Goal: Check status: Check status

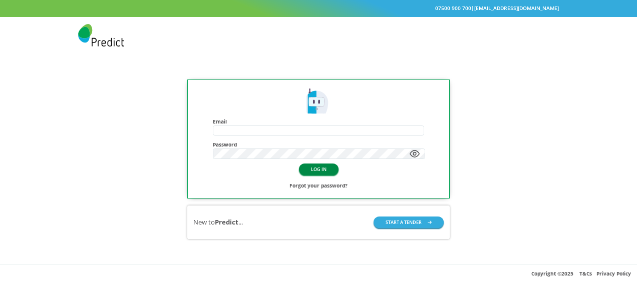
type input "**********"
click at [326, 171] on button "LOG IN" at bounding box center [319, 170] width 40 height 12
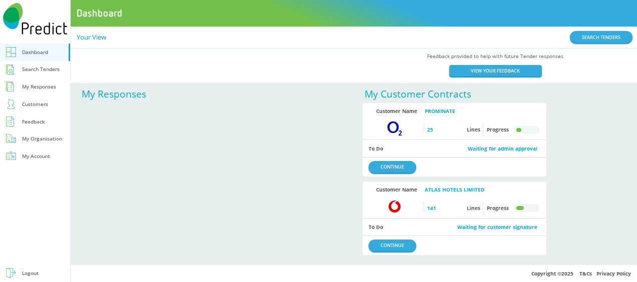
click at [39, 118] on div "Feedback" at bounding box center [33, 122] width 23 height 10
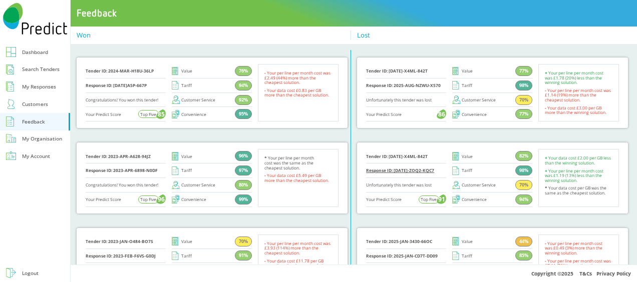
click at [396, 170] on link "Response ID: [DATE]-ZOQ2-KQC7" at bounding box center [400, 170] width 68 height 5
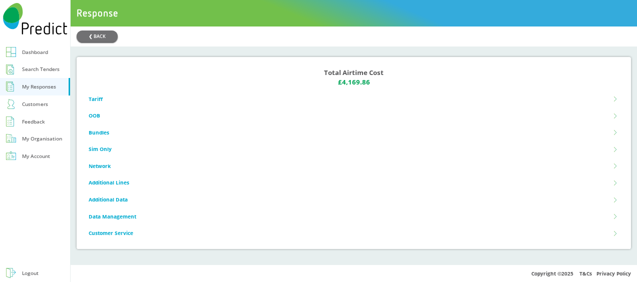
click at [99, 98] on li "Tariff" at bounding box center [354, 99] width 530 height 17
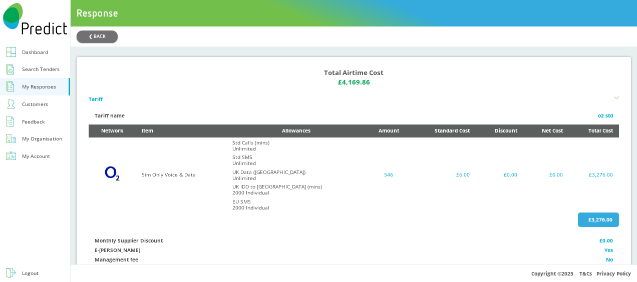
click at [99, 98] on li "Tariff" at bounding box center [354, 99] width 530 height 17
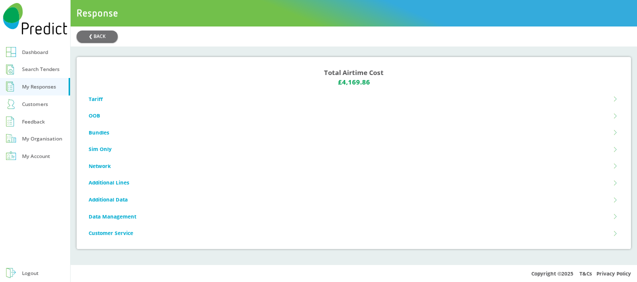
click at [43, 122] on div "Feedback" at bounding box center [33, 122] width 23 height 10
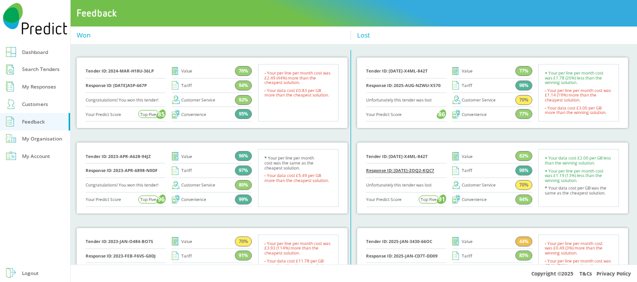
click at [418, 172] on link "Response ID: [DATE]-ZOQ2-KQC7" at bounding box center [400, 170] width 68 height 5
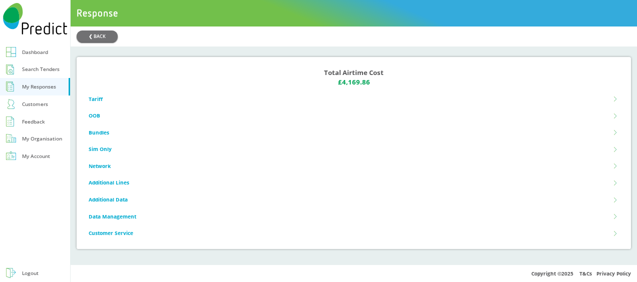
click at [96, 97] on li "Tariff" at bounding box center [354, 99] width 530 height 17
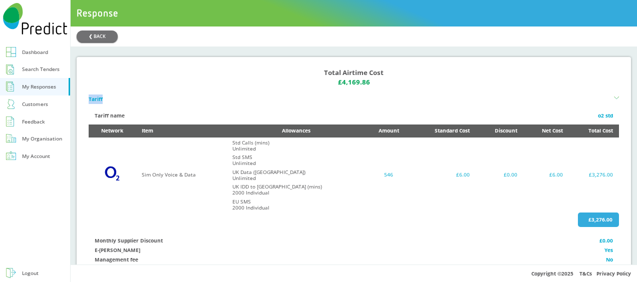
click at [96, 97] on li "Tariff" at bounding box center [354, 99] width 530 height 17
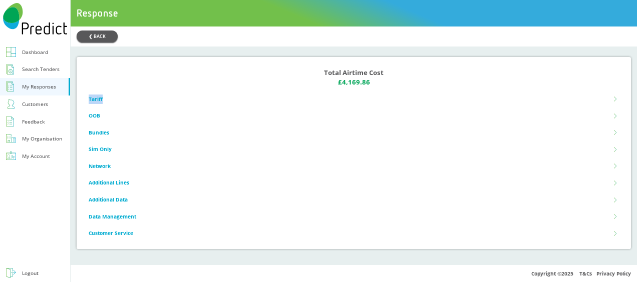
drag, startPoint x: 96, startPoint y: 97, endPoint x: 96, endPoint y: 33, distance: 63.6
click at [96, 33] on button "❮ BACK" at bounding box center [97, 37] width 41 height 12
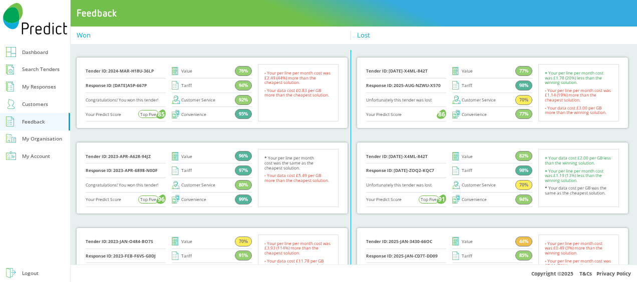
click at [34, 84] on div "My Responses" at bounding box center [39, 87] width 34 height 10
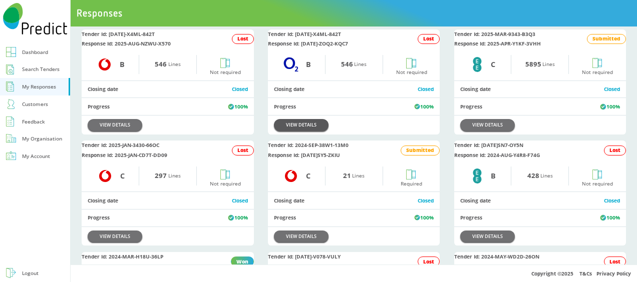
click at [310, 128] on link "VIEW DETAILS" at bounding box center [301, 125] width 55 height 12
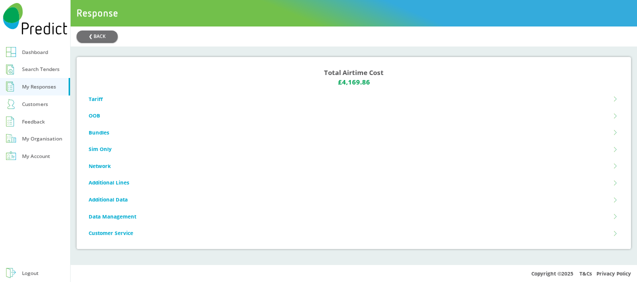
click at [115, 238] on li "Customer Service" at bounding box center [354, 233] width 530 height 17
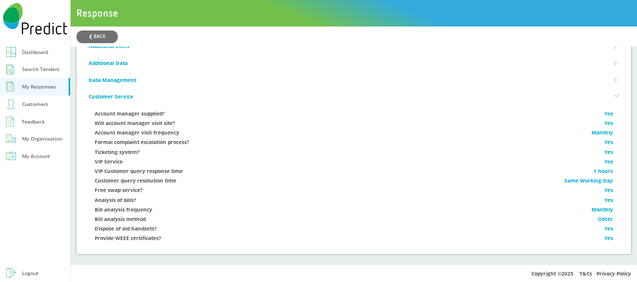
scroll to position [140, 0]
click at [40, 119] on div "Feedback" at bounding box center [33, 122] width 23 height 10
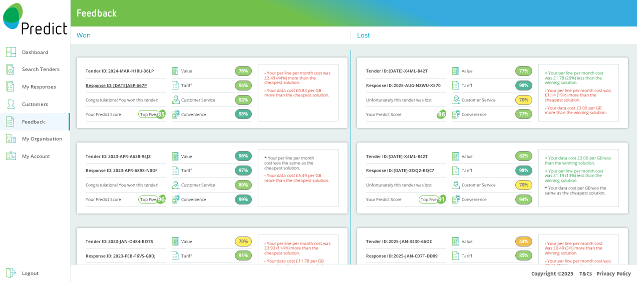
click at [109, 83] on link "Response ID: [DATE]A5P-667P" at bounding box center [116, 85] width 61 height 5
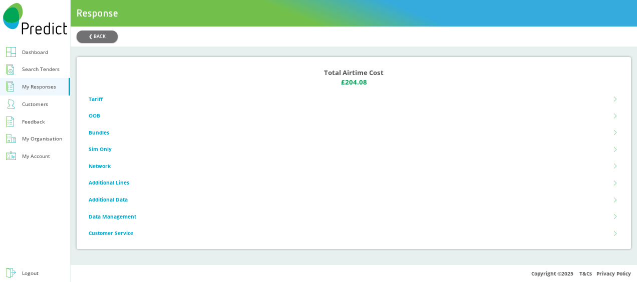
click at [120, 235] on li "Customer Service" at bounding box center [354, 233] width 530 height 17
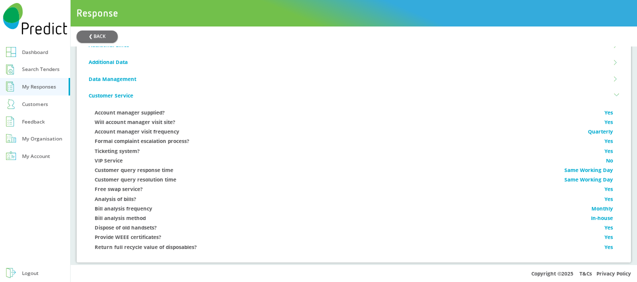
scroll to position [149, 0]
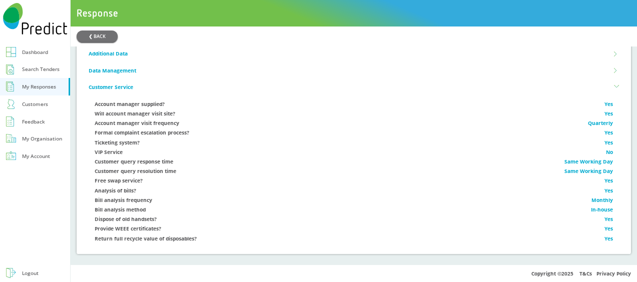
click at [29, 120] on div "Feedback" at bounding box center [33, 122] width 23 height 10
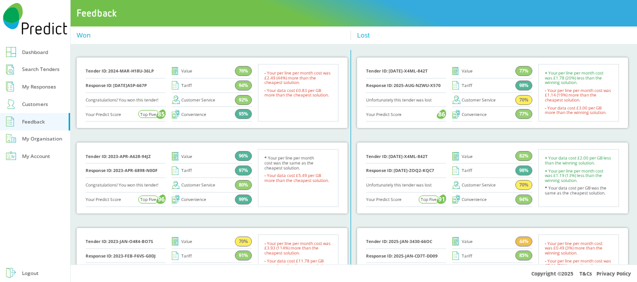
click at [45, 84] on div "My Responses" at bounding box center [39, 87] width 34 height 10
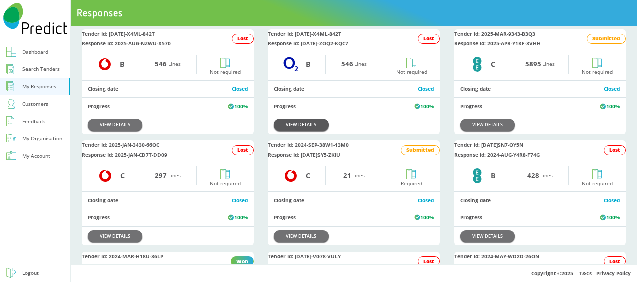
click at [304, 129] on link "VIEW DETAILS" at bounding box center [301, 125] width 55 height 12
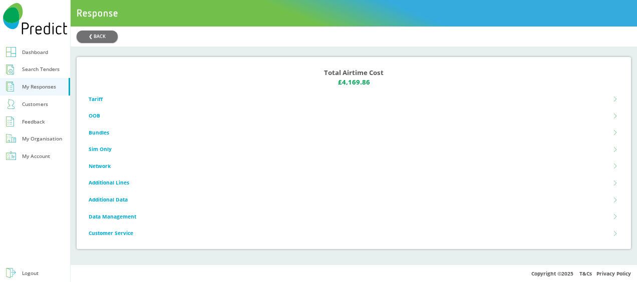
click at [122, 236] on li "Customer Service" at bounding box center [354, 233] width 530 height 17
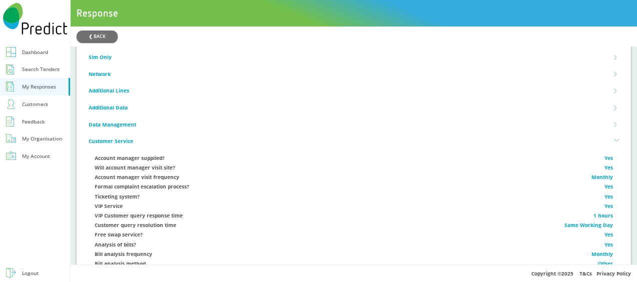
scroll to position [140, 0]
